Goal: Task Accomplishment & Management: Use online tool/utility

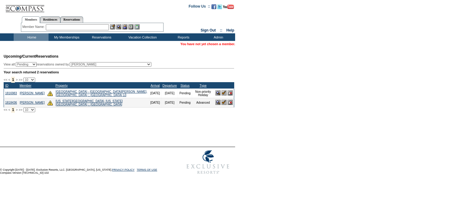
click at [67, 13] on input "text" at bounding box center [77, 27] width 63 height 6
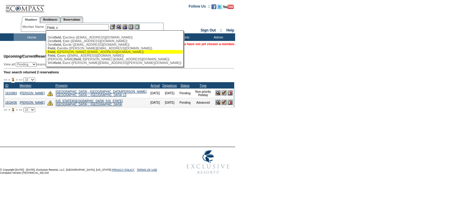
click at [77, 13] on div "Field, C arrie (carriefield17@yahoo.com)" at bounding box center [114, 52] width 133 height 4
type input "Field, Carrie (carriefield17@yahoo.com)"
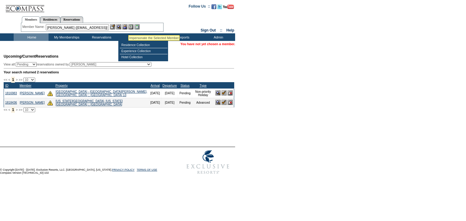
click at [119, 13] on img at bounding box center [124, 26] width 5 height 5
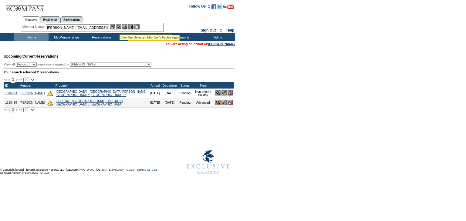
click at [119, 13] on img at bounding box center [118, 26] width 5 height 5
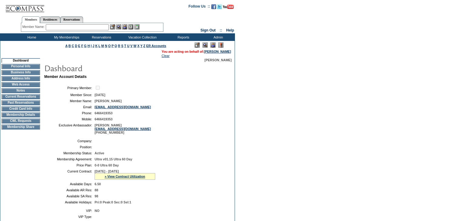
click at [30, 123] on td "CWL Requests" at bounding box center [21, 121] width 39 height 5
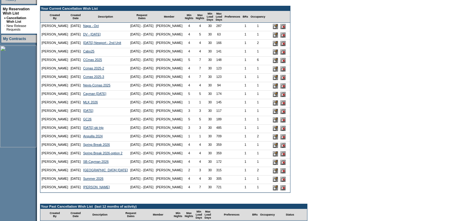
scroll to position [146, 0]
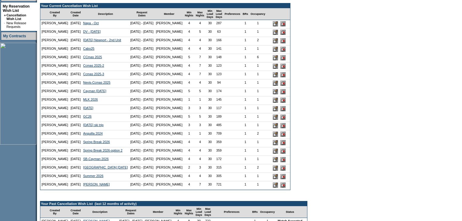
click at [278, 111] on input "image" at bounding box center [275, 108] width 5 height 5
